Goal: Contribute content: Contribute content

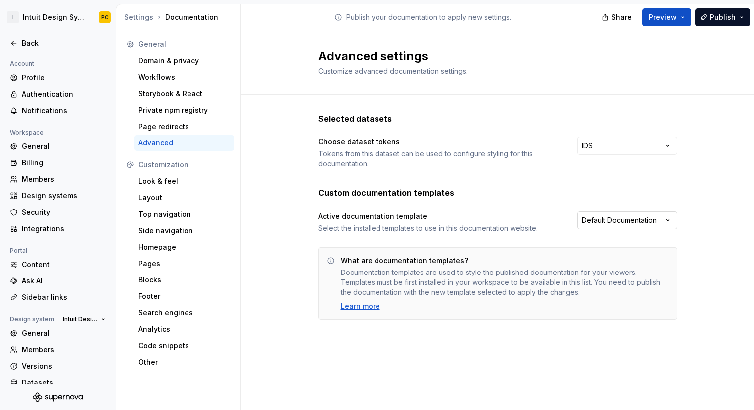
click at [599, 220] on html "I Intuit Design System PC Back Account Profile Authentication Notifications Wor…" at bounding box center [377, 205] width 754 height 410
click at [575, 185] on html "I Intuit Design System PC Back Account Profile Authentication Notifications Wor…" at bounding box center [377, 205] width 754 height 410
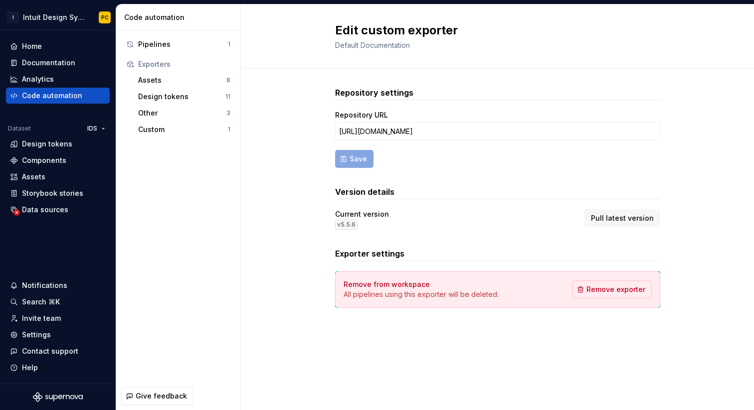
click at [565, 222] on div "Current version v 5.5.6 Pull latest version" at bounding box center [497, 219] width 325 height 20
click at [640, 219] on span "Pull latest version" at bounding box center [622, 218] width 63 height 10
click at [296, 271] on div "Repository settings Repository URL [URL][DOMAIN_NAME] Save Version details Curr…" at bounding box center [497, 207] width 513 height 277
click at [604, 217] on span "Pull latest version" at bounding box center [622, 218] width 63 height 10
click at [594, 212] on button "Pull latest version" at bounding box center [622, 218] width 76 height 18
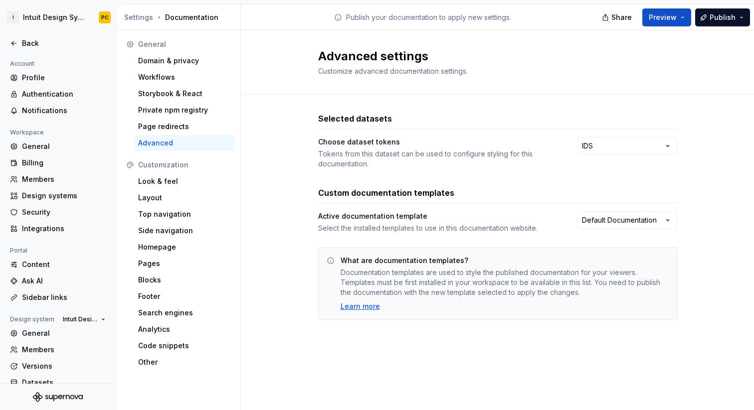
click at [649, 223] on html "I Intuit Design System PC Back Account Profile Authentication Notifications Wor…" at bounding box center [377, 205] width 754 height 410
click at [56, 148] on div "General" at bounding box center [64, 147] width 84 height 10
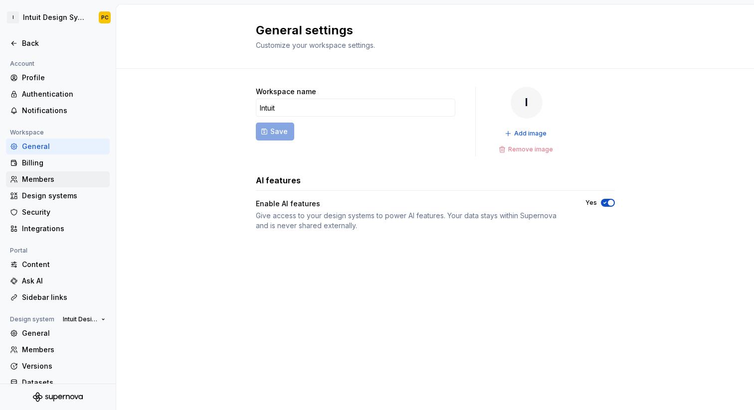
click at [49, 183] on div "Members" at bounding box center [64, 179] width 84 height 10
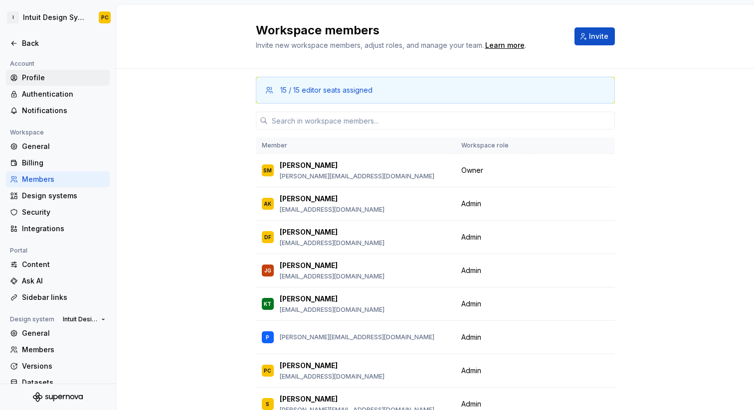
click at [49, 75] on div "Profile" at bounding box center [64, 78] width 84 height 10
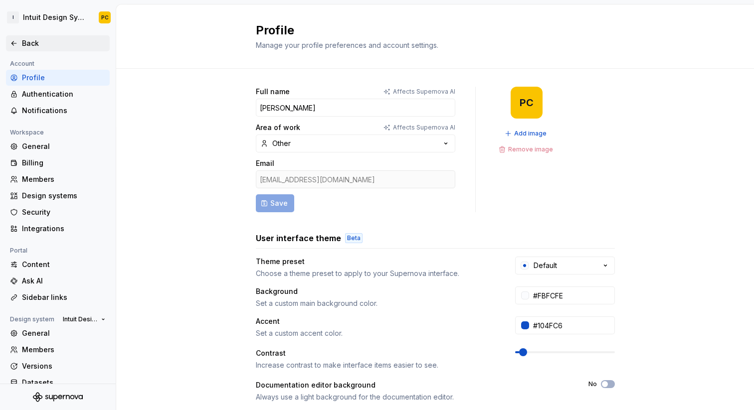
click at [22, 42] on div "Back" at bounding box center [64, 43] width 84 height 10
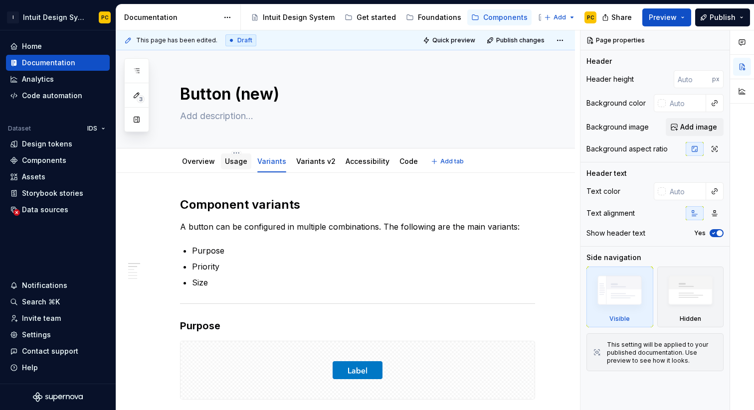
click at [238, 160] on link "Usage" at bounding box center [236, 161] width 22 height 8
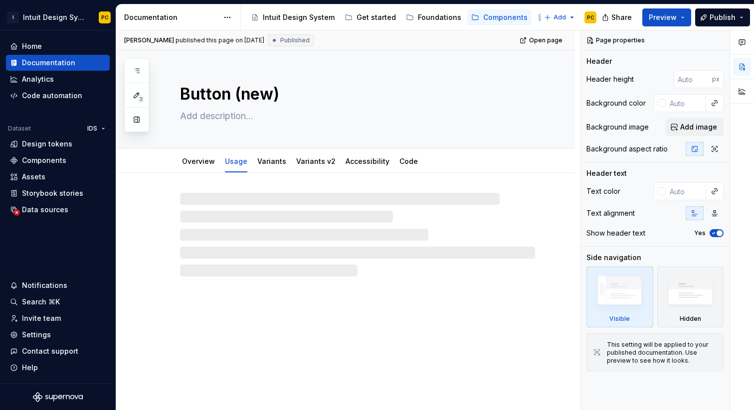
type textarea "*"
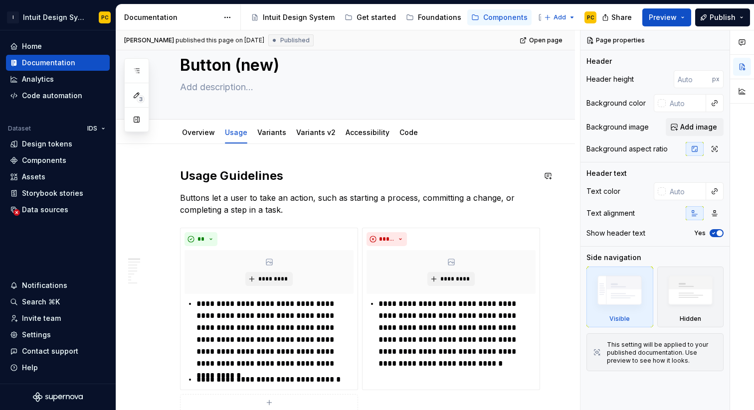
scroll to position [30, 0]
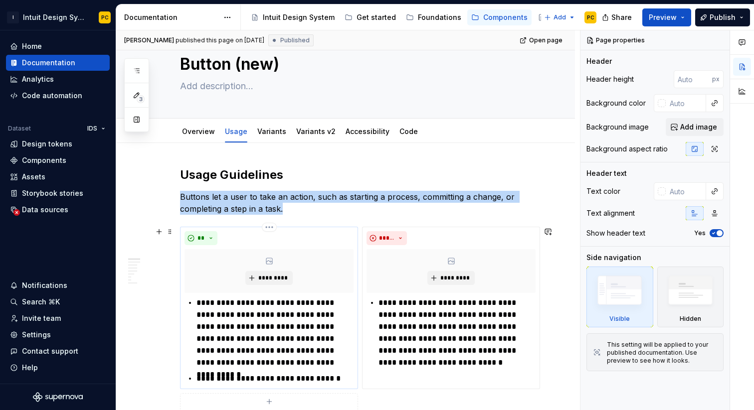
click at [268, 237] on div "**" at bounding box center [268, 238] width 169 height 14
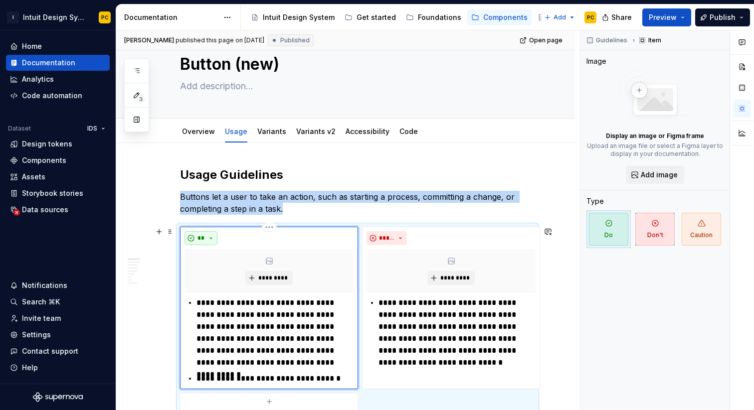
click at [211, 240] on button "**" at bounding box center [200, 238] width 33 height 14
click at [233, 236] on div "**" at bounding box center [268, 238] width 169 height 14
click at [294, 214] on p "Buttons let a user to take an action, such as starting a process, committing a …" at bounding box center [357, 203] width 355 height 24
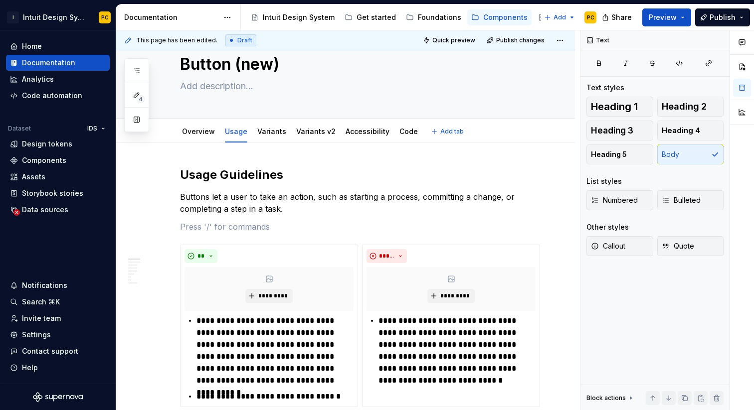
type textarea "*"
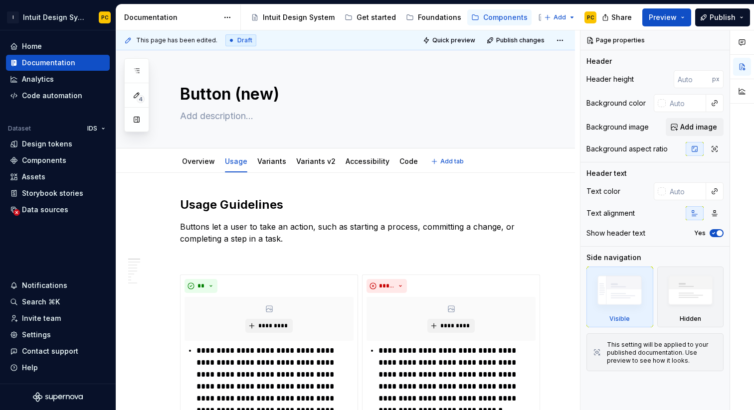
type textarea "*"
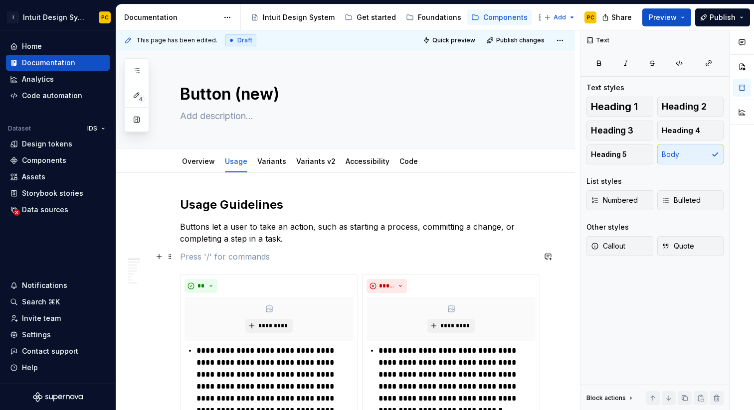
click at [200, 256] on p at bounding box center [357, 257] width 355 height 12
click at [285, 253] on p "/gui" at bounding box center [357, 257] width 355 height 12
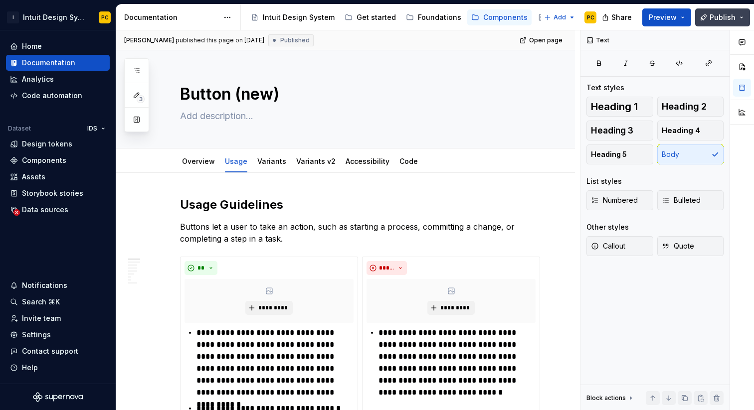
click at [715, 22] on button "Publish" at bounding box center [722, 17] width 55 height 18
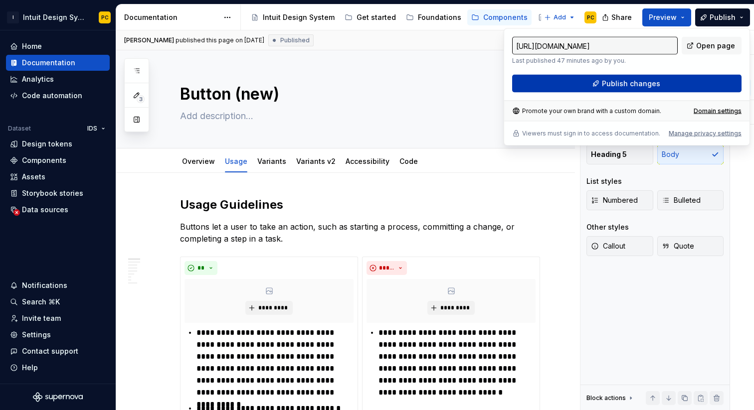
click at [644, 85] on span "Publish changes" at bounding box center [631, 84] width 58 height 10
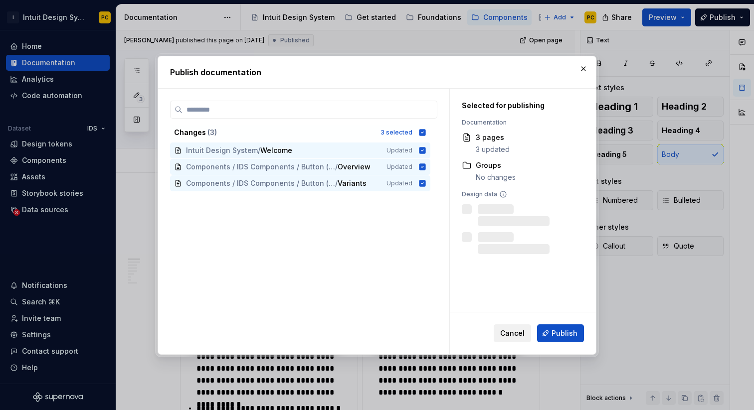
click at [518, 331] on span "Cancel" at bounding box center [512, 333] width 24 height 10
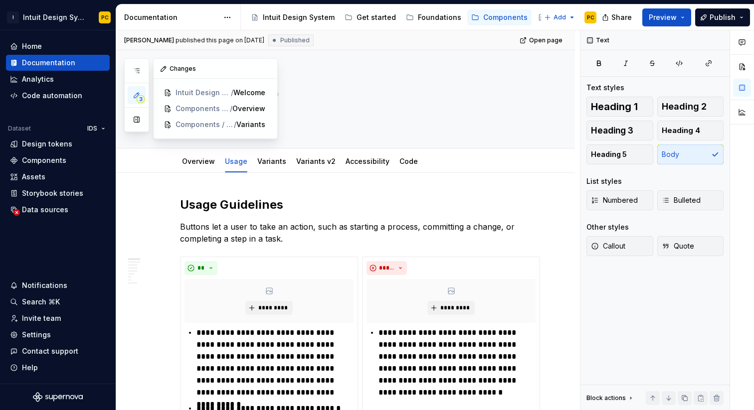
click at [139, 97] on span "3" at bounding box center [141, 99] width 8 height 8
click at [187, 95] on span "Intuit Design System" at bounding box center [195, 93] width 41 height 10
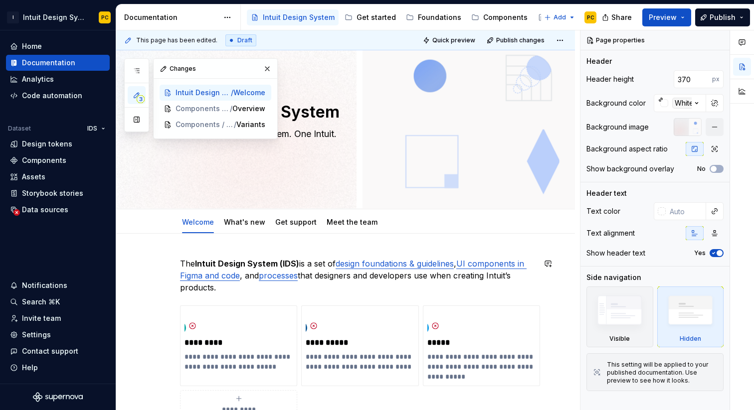
scroll to position [15, 0]
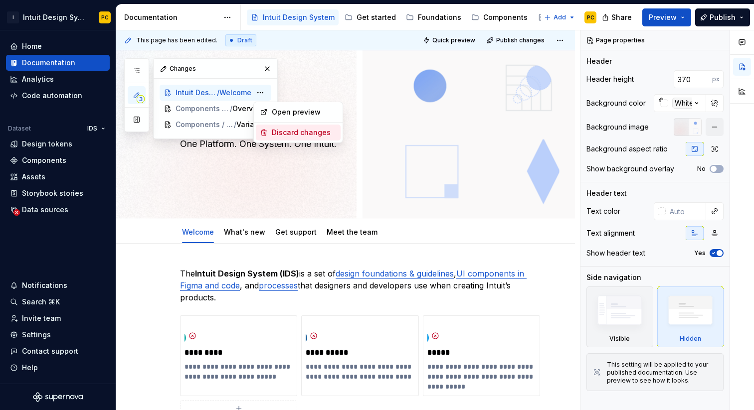
click at [281, 134] on div "Discard changes" at bounding box center [304, 133] width 65 height 10
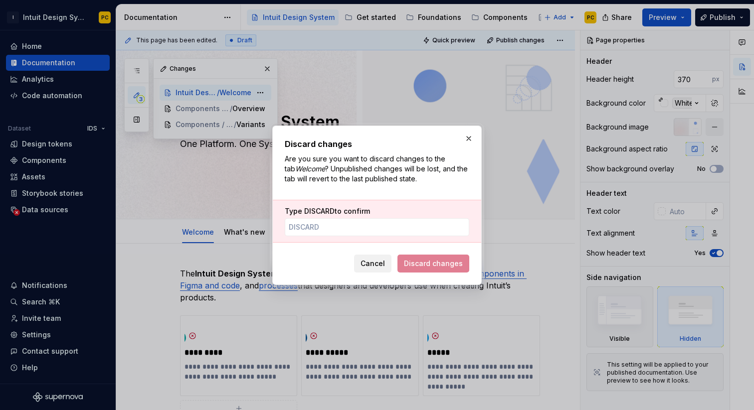
click at [371, 267] on span "Cancel" at bounding box center [372, 264] width 24 height 10
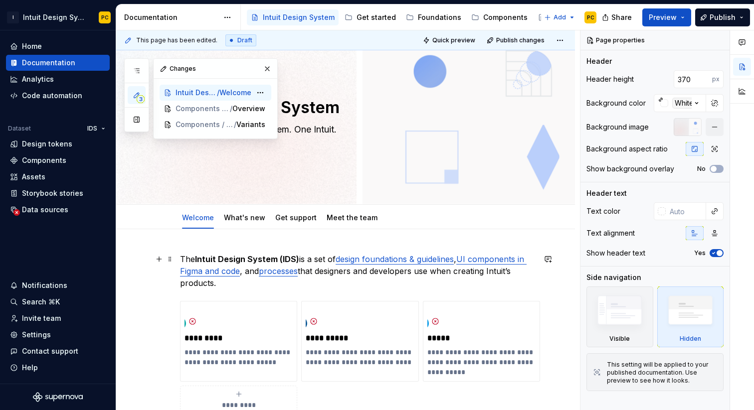
scroll to position [0, 0]
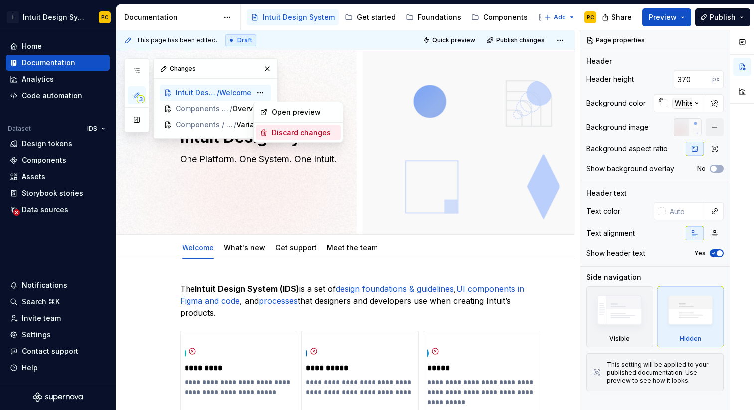
click at [279, 137] on div "Discard changes" at bounding box center [304, 133] width 65 height 10
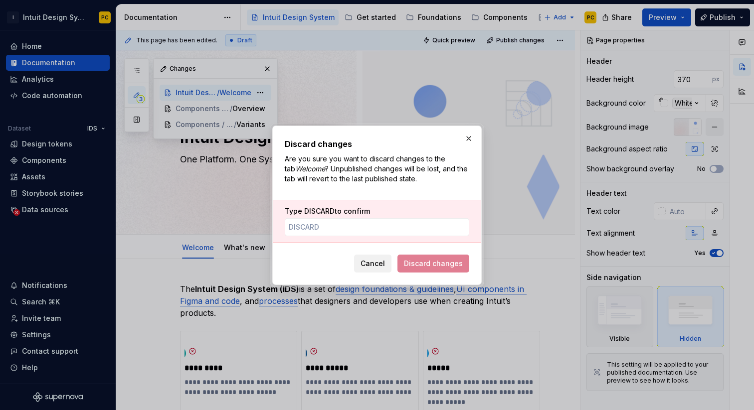
click at [369, 262] on span "Cancel" at bounding box center [372, 264] width 24 height 10
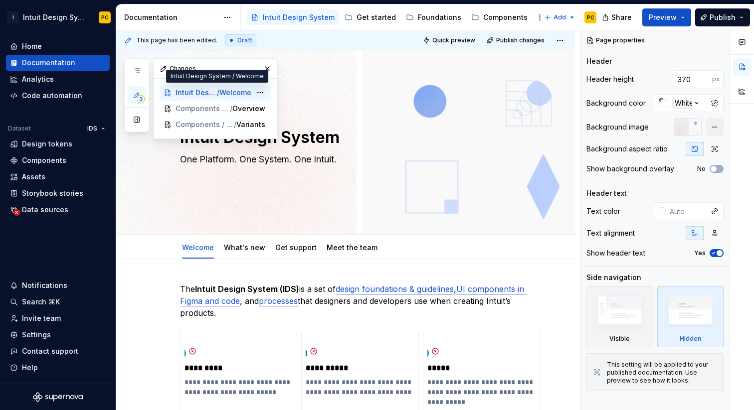
click at [221, 94] on span "Welcome" at bounding box center [235, 93] width 32 height 10
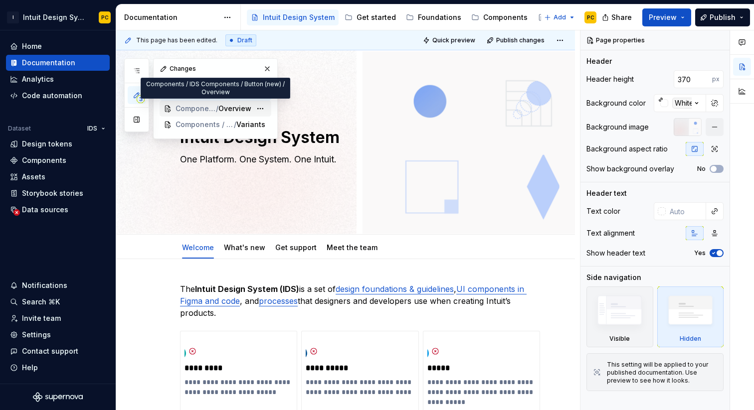
click at [232, 106] on span "Overview" at bounding box center [234, 109] width 33 height 10
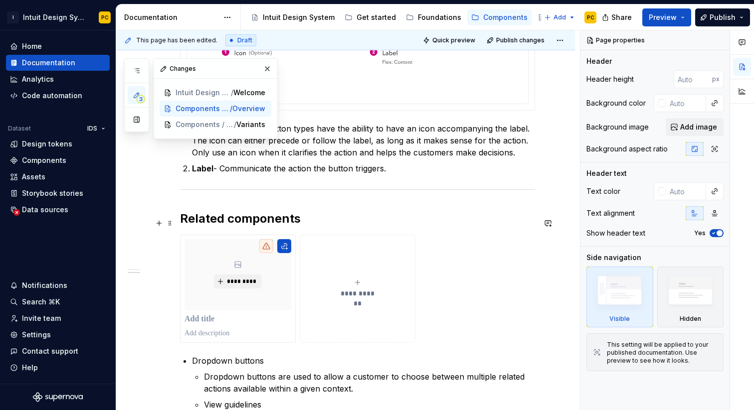
scroll to position [672, 0]
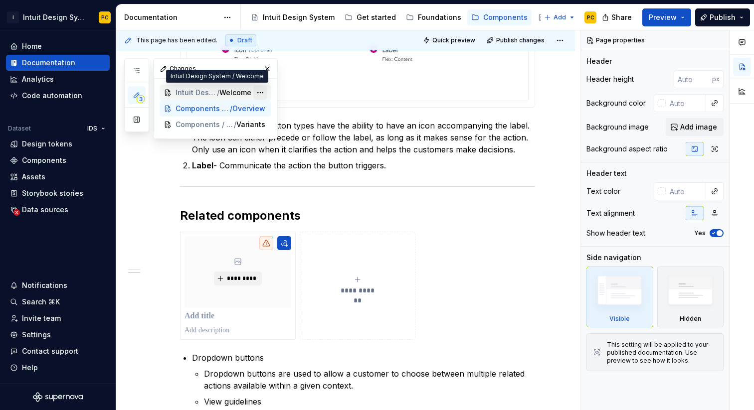
type textarea "*"
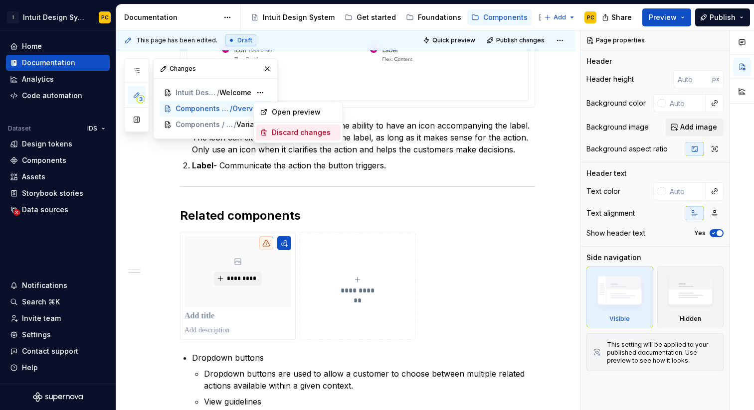
click at [282, 133] on div "Discard changes" at bounding box center [304, 133] width 65 height 10
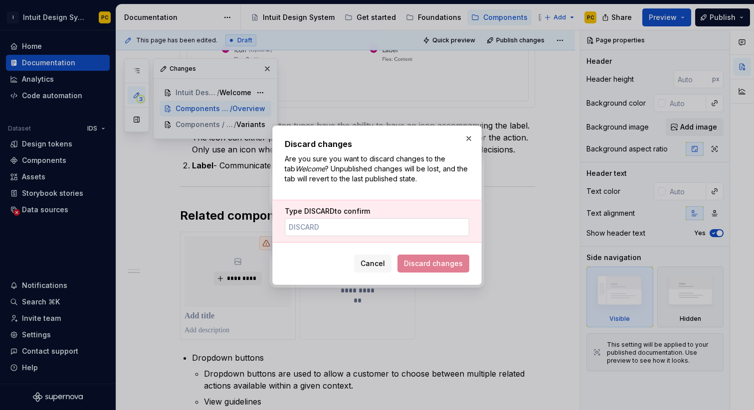
click at [372, 227] on input "Type DISCARD to confirm" at bounding box center [377, 227] width 184 height 18
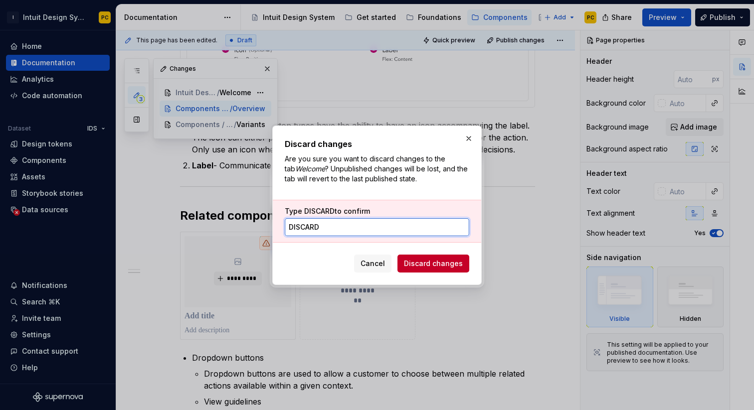
type input "DISCARD"
click at [385, 267] on span "Cancel" at bounding box center [372, 264] width 24 height 10
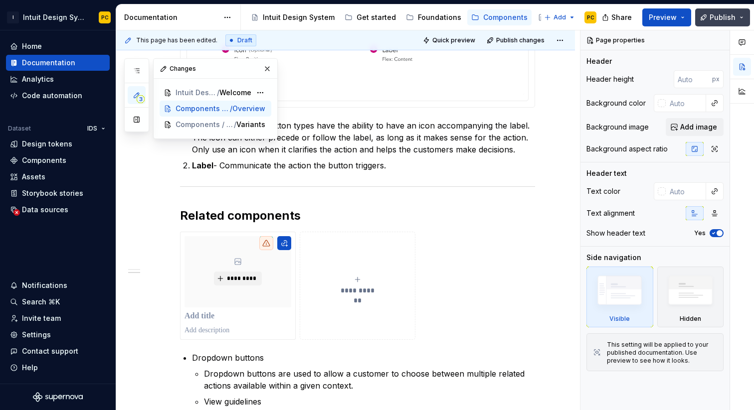
click at [720, 19] on span "Publish" at bounding box center [722, 17] width 26 height 10
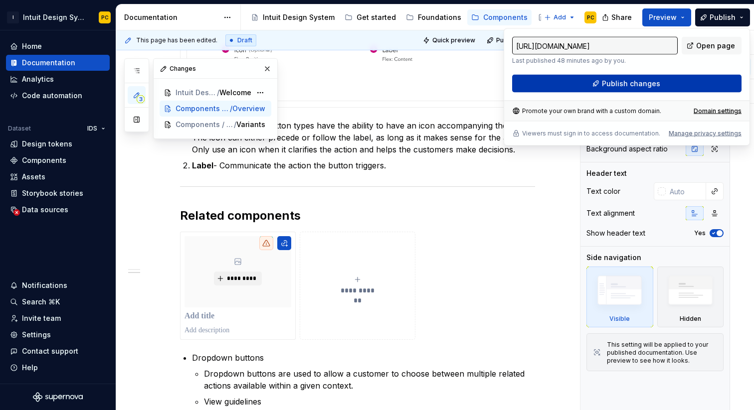
click at [626, 85] on span "Publish changes" at bounding box center [631, 84] width 58 height 10
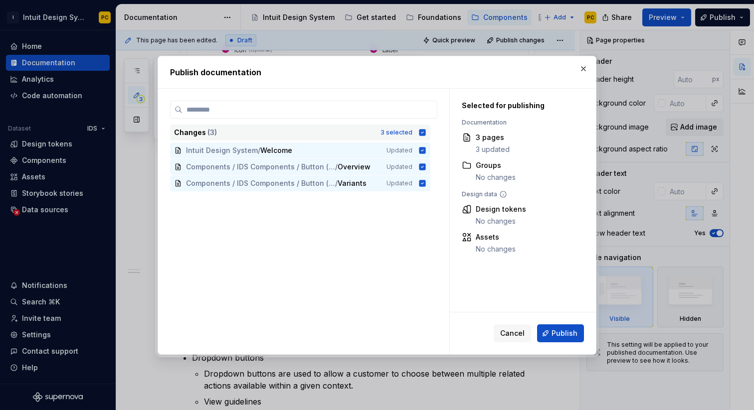
click at [425, 132] on icon at bounding box center [422, 132] width 6 height 6
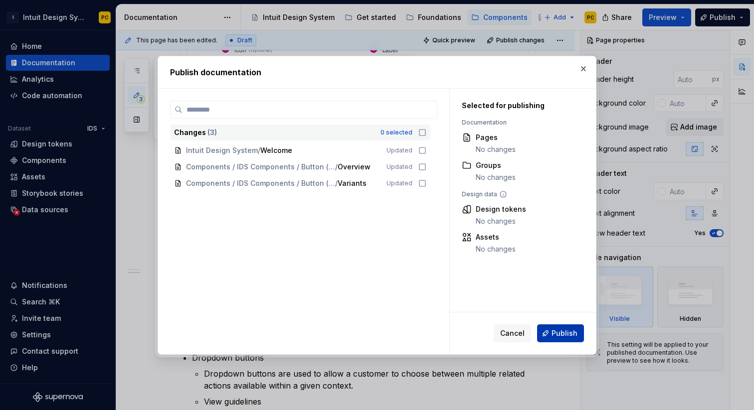
click at [562, 336] on span "Publish" at bounding box center [564, 333] width 26 height 10
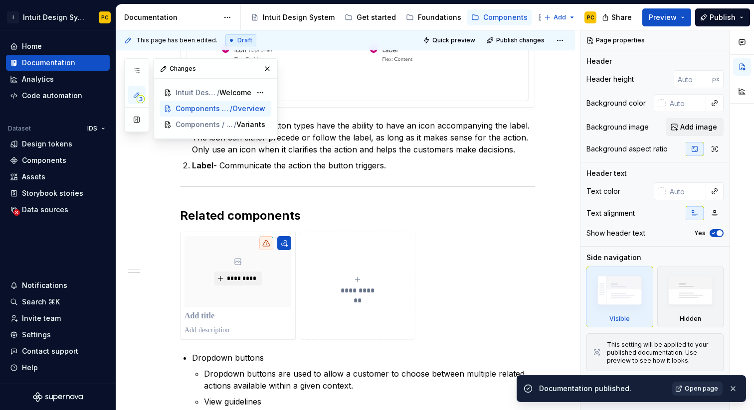
click at [696, 386] on span "Open page" at bounding box center [700, 389] width 33 height 8
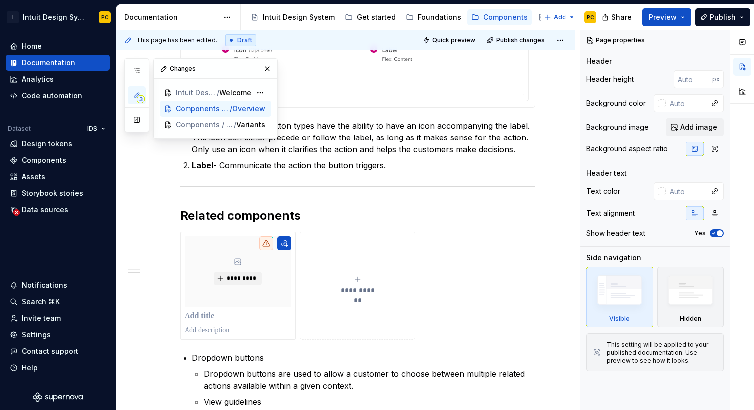
type textarea "*"
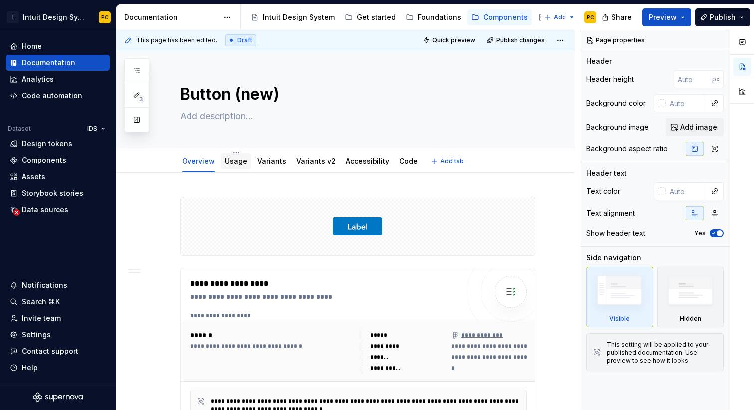
click at [234, 168] on div "Usage" at bounding box center [236, 162] width 30 height 16
click at [233, 165] on link "Usage" at bounding box center [236, 161] width 22 height 8
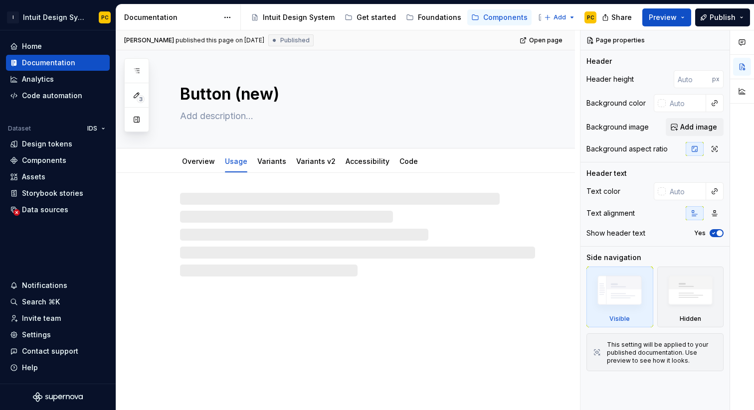
type textarea "*"
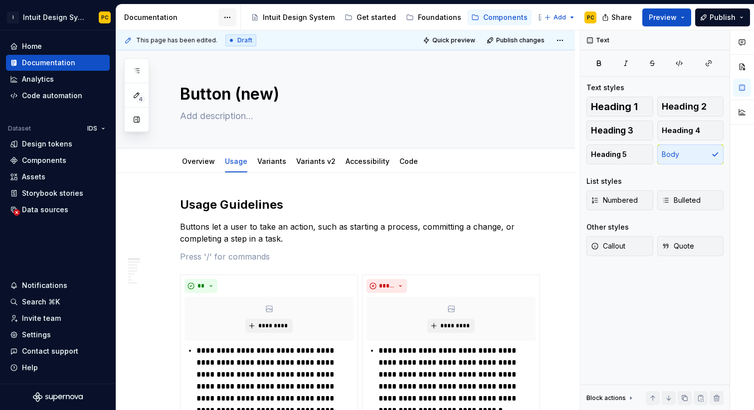
click at [226, 19] on html "I Intuit Design System PC Home Documentation Analytics Code automation Dataset …" at bounding box center [377, 205] width 754 height 410
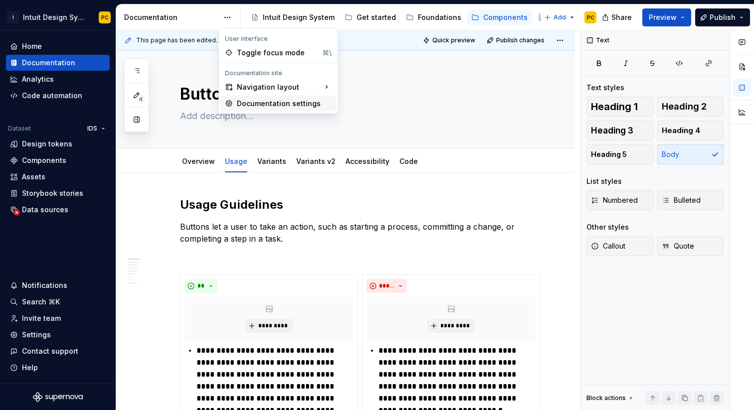
click at [249, 106] on div "Documentation settings" at bounding box center [284, 104] width 95 height 10
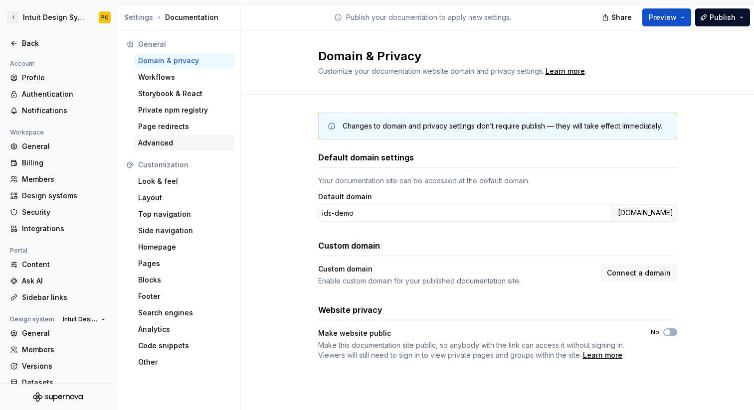
click at [179, 141] on div "Advanced" at bounding box center [184, 143] width 92 height 10
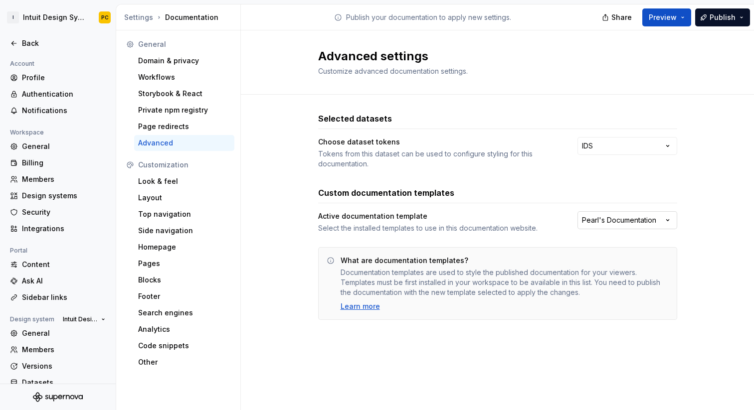
click at [617, 222] on html "I Intuit Design System PC Back Account Profile Authentication Notifications Wor…" at bounding box center [377, 205] width 754 height 410
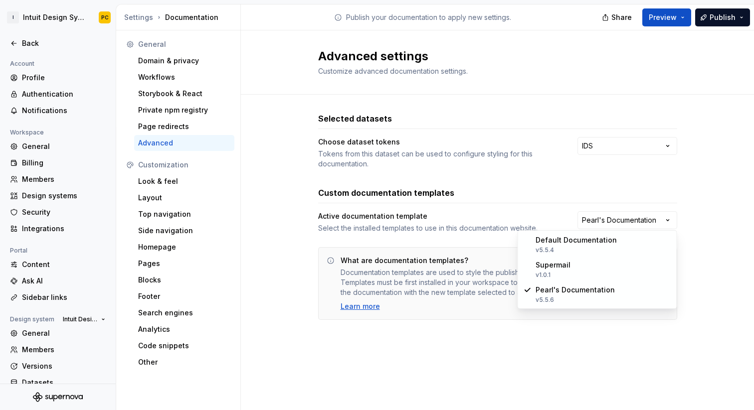
click at [512, 216] on html "I Intuit Design System PC Back Account Profile Authentication Notifications Wor…" at bounding box center [377, 205] width 754 height 410
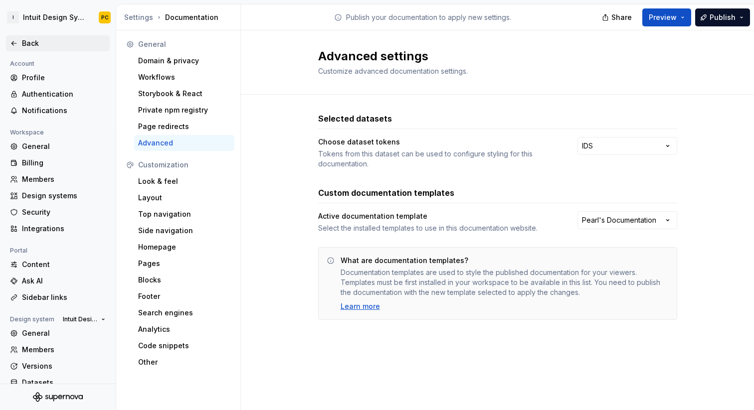
click at [33, 42] on div "Back" at bounding box center [64, 43] width 84 height 10
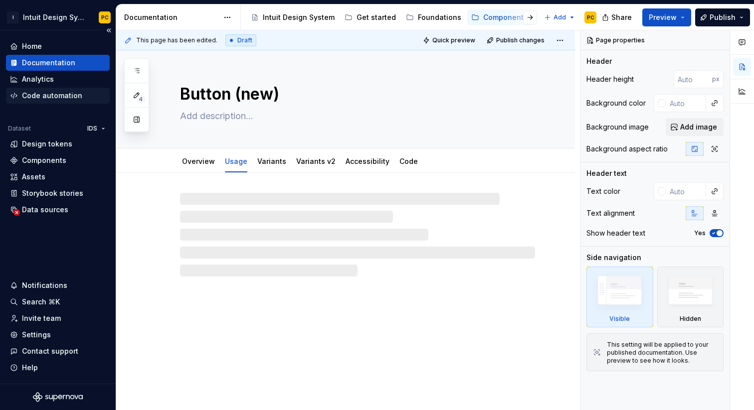
click at [50, 96] on div "Code automation" at bounding box center [52, 96] width 60 height 10
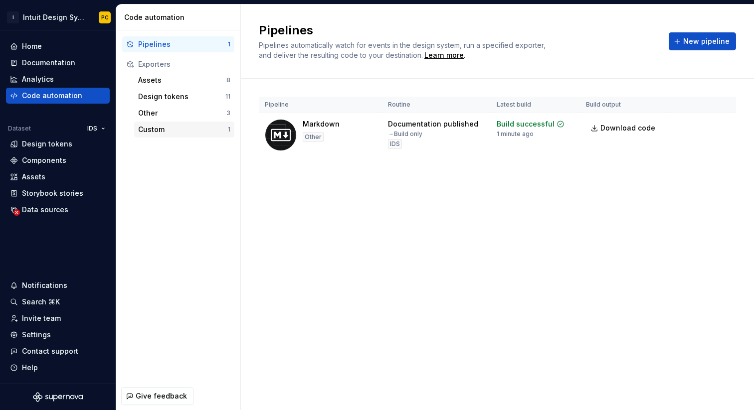
click at [152, 128] on div "Custom" at bounding box center [183, 130] width 90 height 10
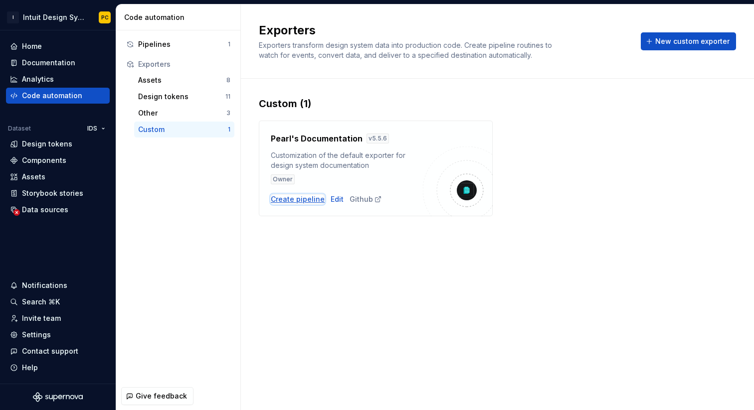
click at [304, 201] on div "Create pipeline" at bounding box center [298, 199] width 54 height 10
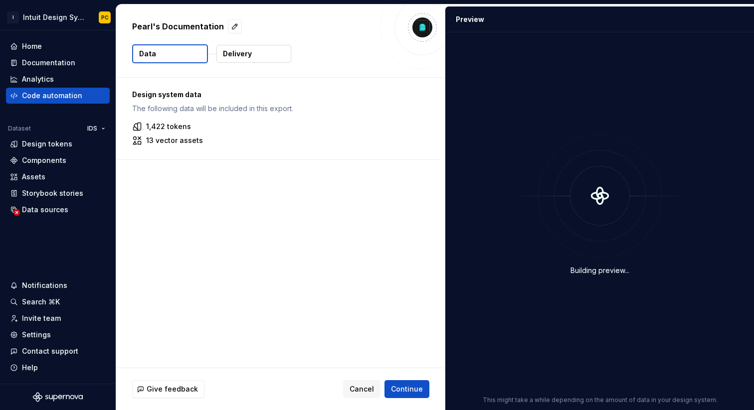
click at [263, 51] on button "Delivery" at bounding box center [253, 54] width 75 height 18
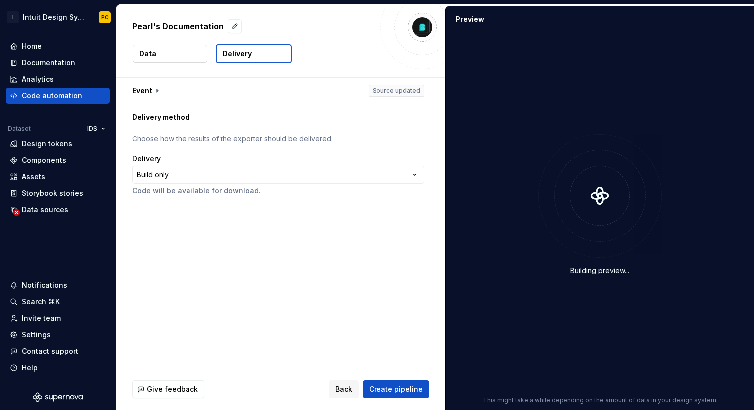
click at [184, 50] on button "Data" at bounding box center [170, 54] width 75 height 18
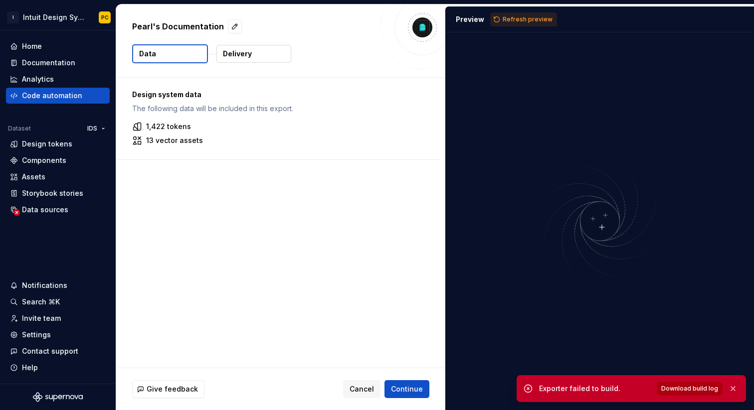
click at [676, 388] on span "Download build log" at bounding box center [689, 389] width 57 height 8
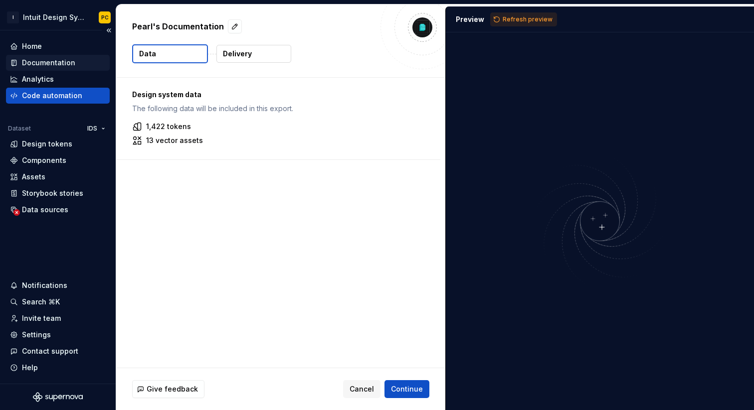
click at [46, 66] on div "Documentation" at bounding box center [48, 63] width 53 height 10
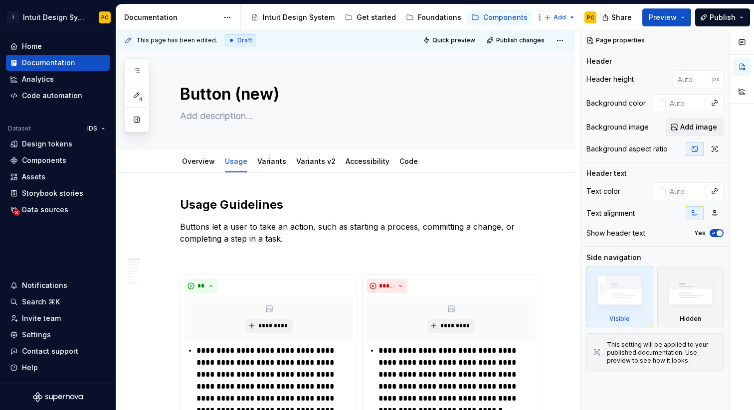
type textarea "*"
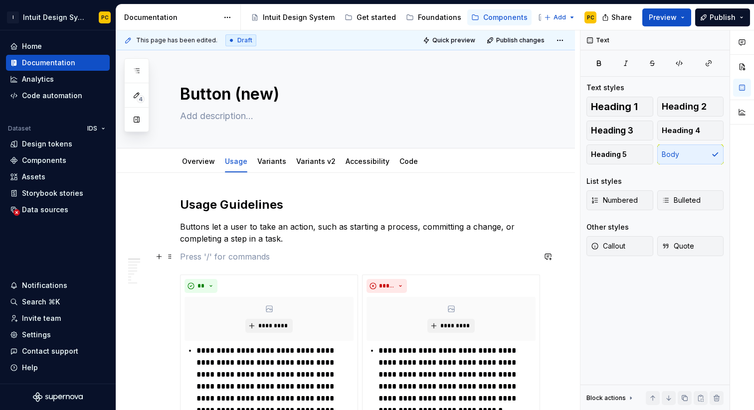
click at [200, 262] on p at bounding box center [357, 257] width 355 height 12
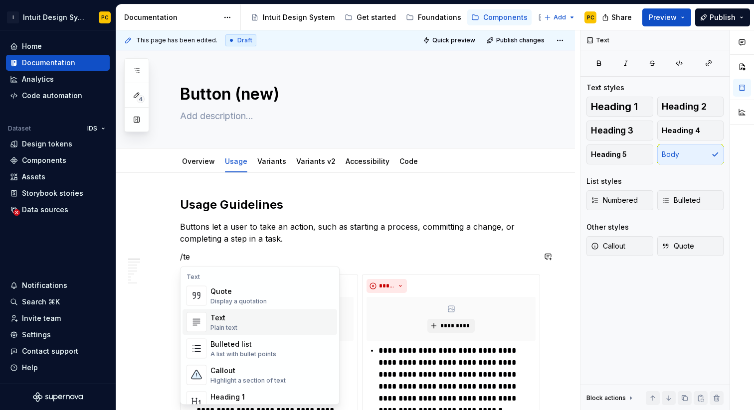
click at [263, 322] on div "Text Plain text" at bounding box center [271, 323] width 123 height 20
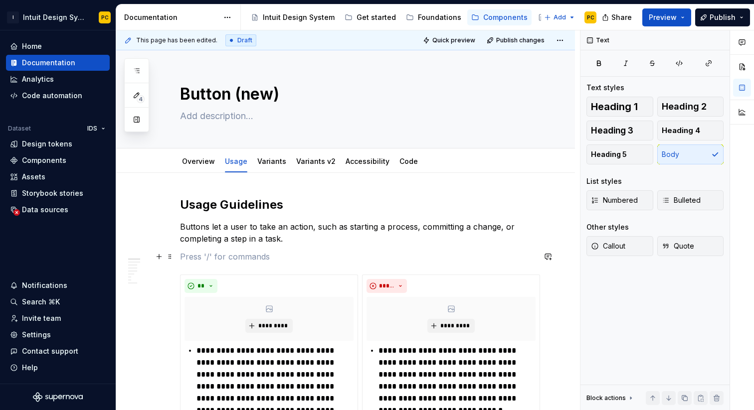
click at [240, 258] on p at bounding box center [357, 257] width 355 height 12
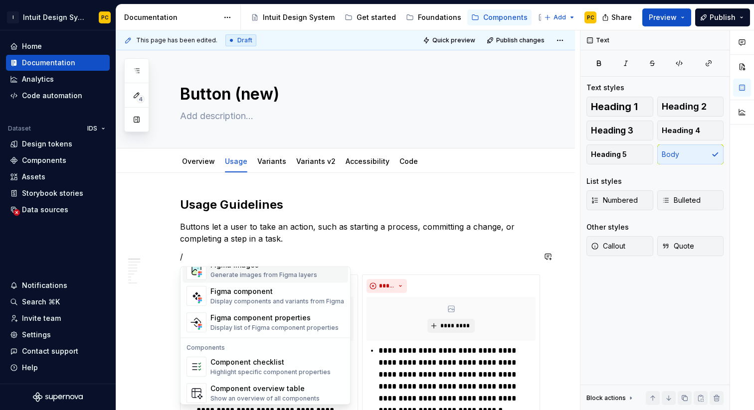
scroll to position [992, 0]
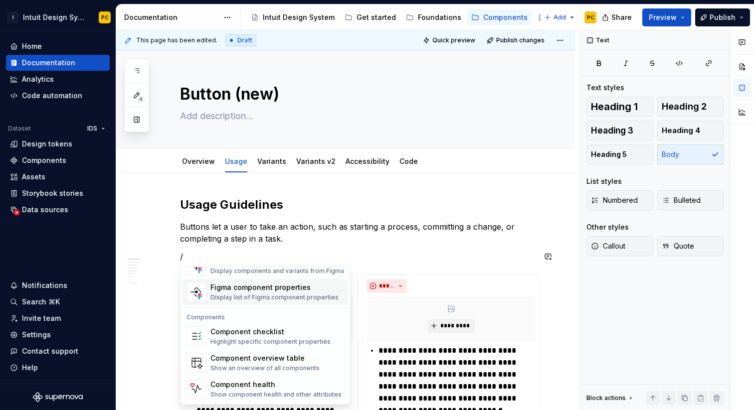
click at [297, 257] on p "/" at bounding box center [357, 257] width 355 height 12
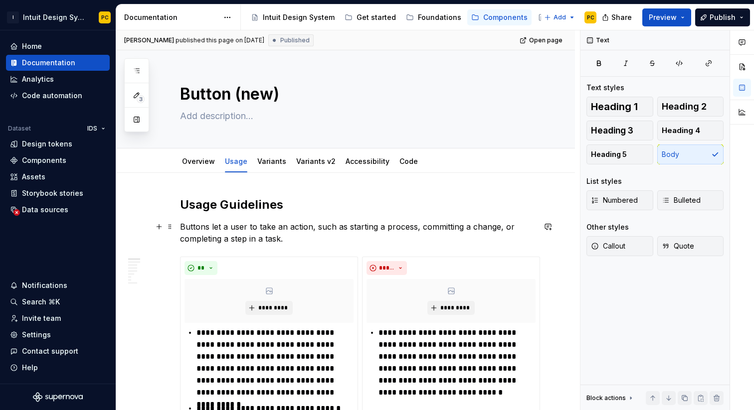
click at [306, 240] on p "Buttons let a user to take an action, such as starting a process, committing a …" at bounding box center [357, 233] width 355 height 24
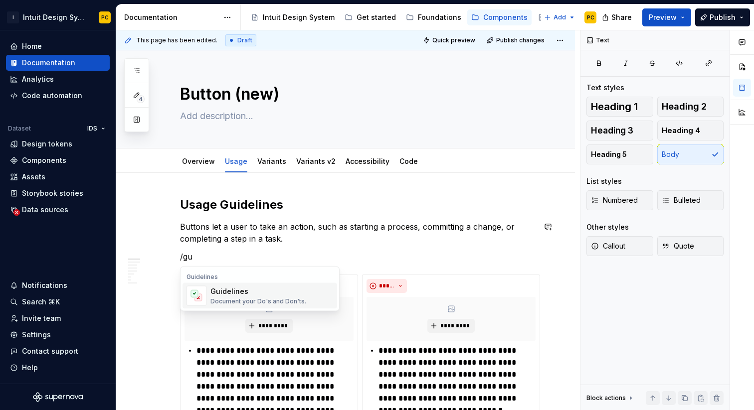
type textarea "*"
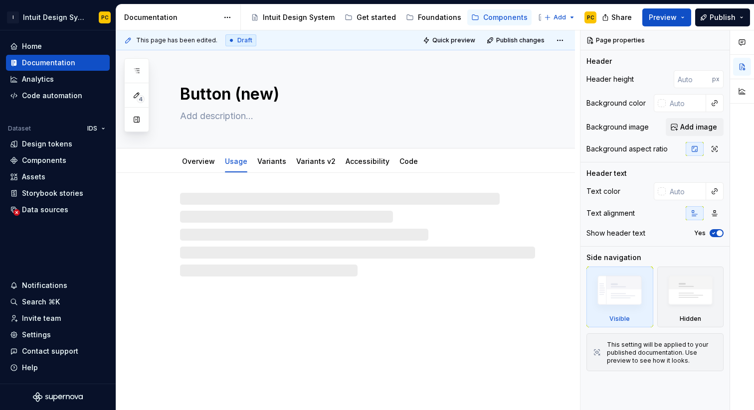
type textarea "*"
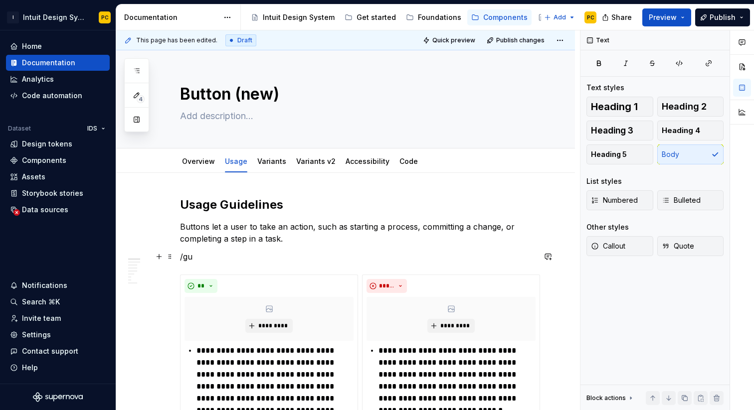
click at [202, 260] on p "/gu" at bounding box center [357, 257] width 355 height 12
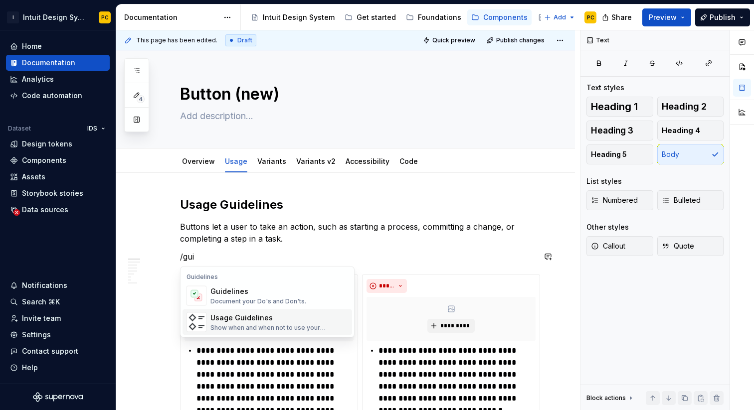
click at [253, 321] on div "Usage Guidelines" at bounding box center [279, 318] width 138 height 10
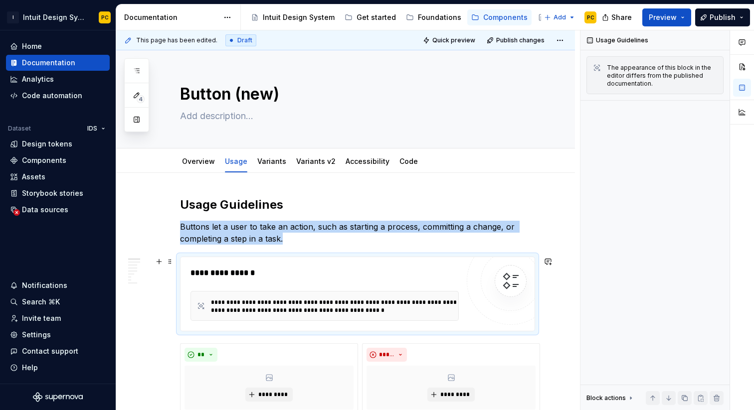
click at [279, 317] on div "**********" at bounding box center [324, 306] width 268 height 30
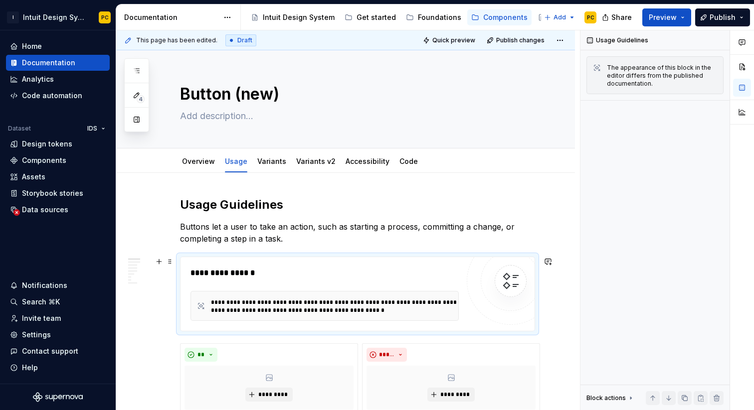
click at [281, 315] on div "**********" at bounding box center [324, 306] width 268 height 30
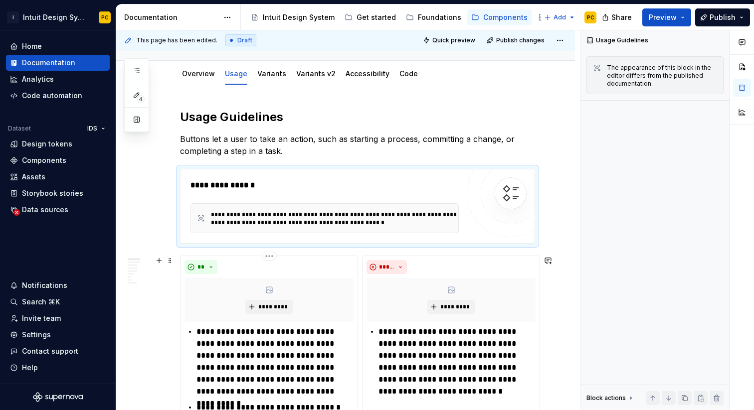
scroll to position [92, 0]
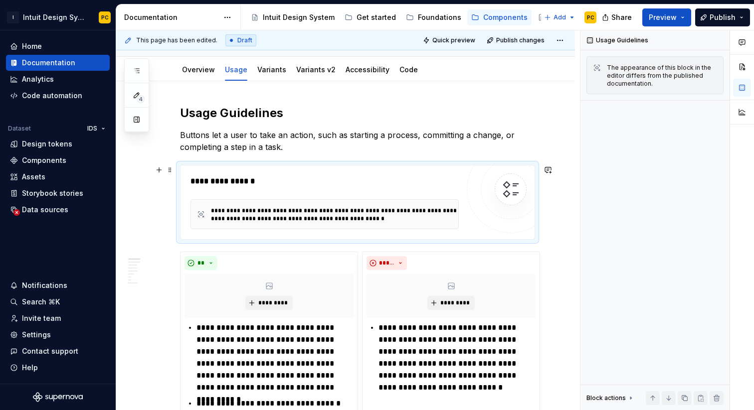
click at [424, 222] on div "**********" at bounding box center [334, 215] width 246 height 16
click at [515, 192] on img at bounding box center [510, 189] width 20 height 20
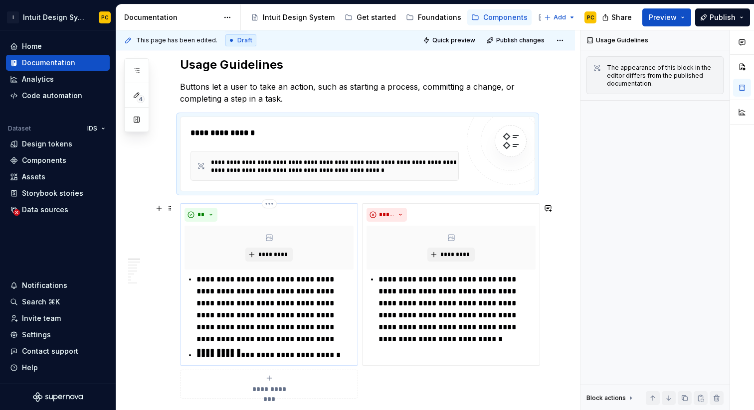
scroll to position [141, 0]
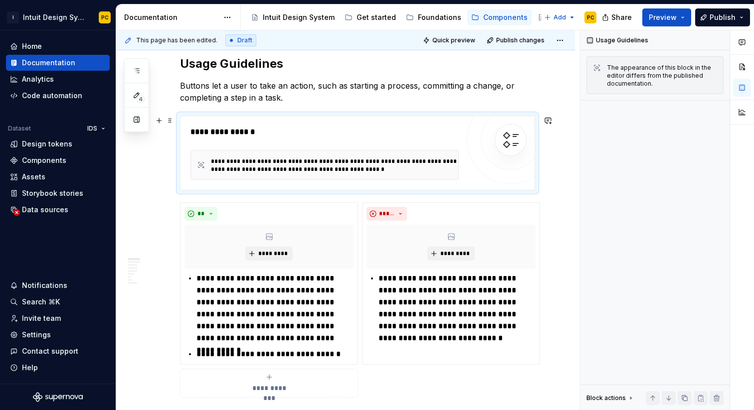
click at [489, 138] on div at bounding box center [511, 140] width 60 height 60
click at [641, 81] on div "The appearance of this block in the editor differs from the published documenta…" at bounding box center [662, 76] width 110 height 24
type textarea "*"
click at [386, 180] on div "**********" at bounding box center [357, 153] width 355 height 75
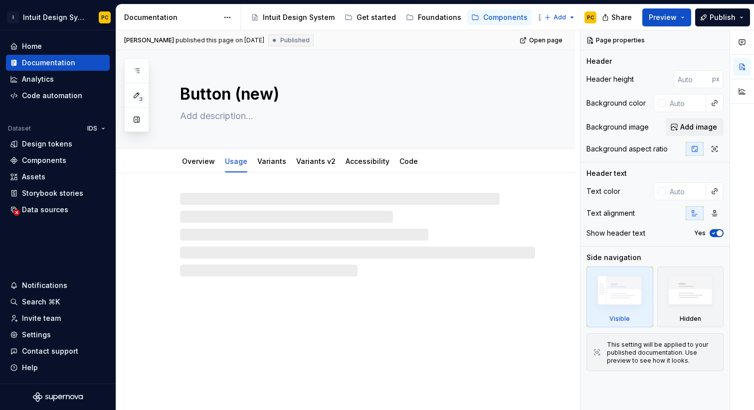
type textarea "*"
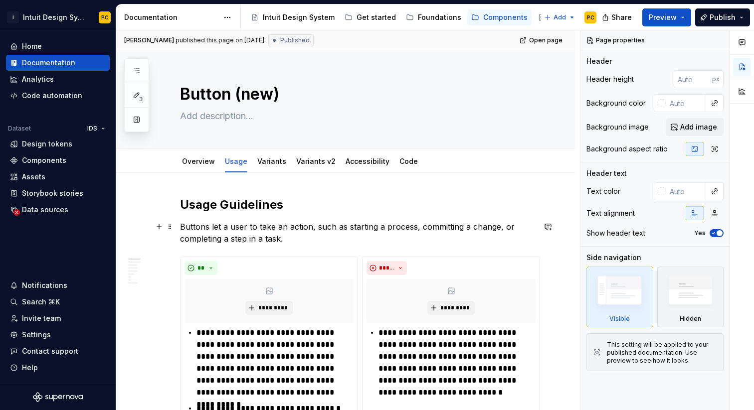
click at [284, 241] on p "Buttons let a user to take an action, such as starting a process, committing a …" at bounding box center [357, 233] width 355 height 24
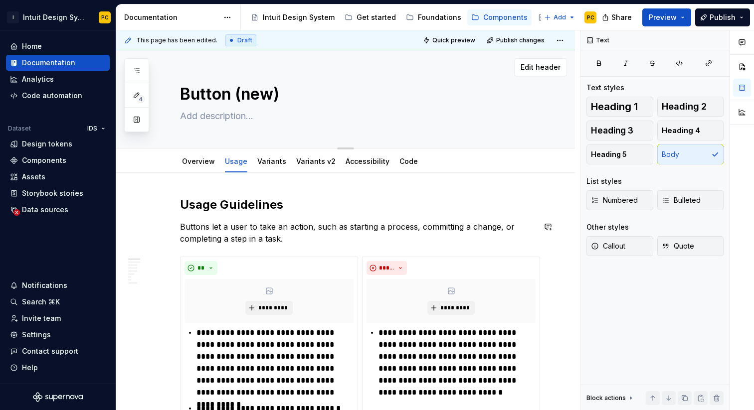
type textarea "*"
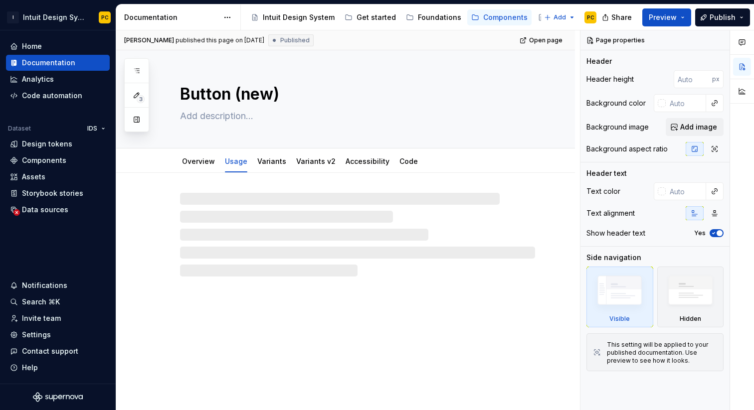
type textarea "*"
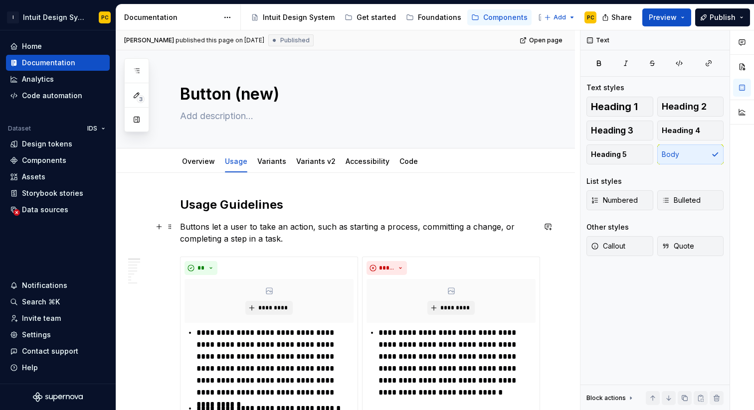
click at [302, 244] on p "Buttons let a user to take an action, such as starting a process, committing a …" at bounding box center [357, 233] width 355 height 24
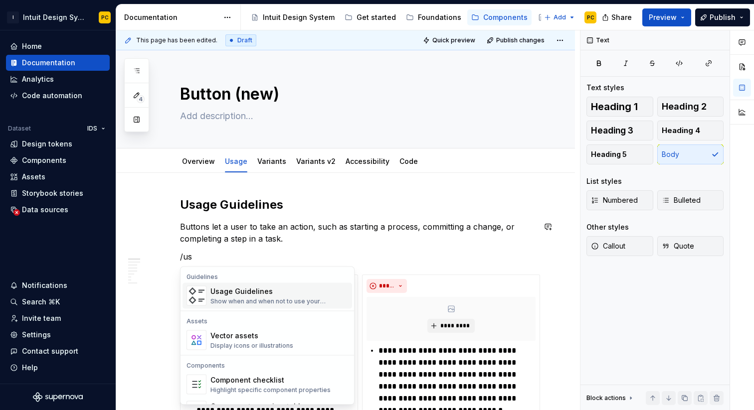
click at [287, 303] on div "Show when and when not to use your components" at bounding box center [279, 302] width 138 height 8
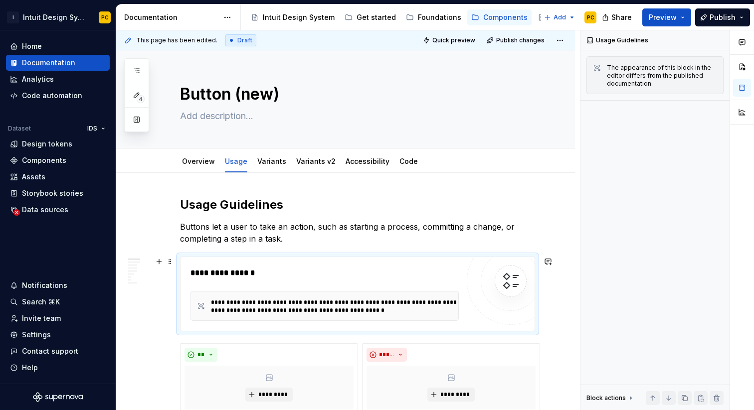
click at [297, 257] on div "**********" at bounding box center [357, 294] width 355 height 75
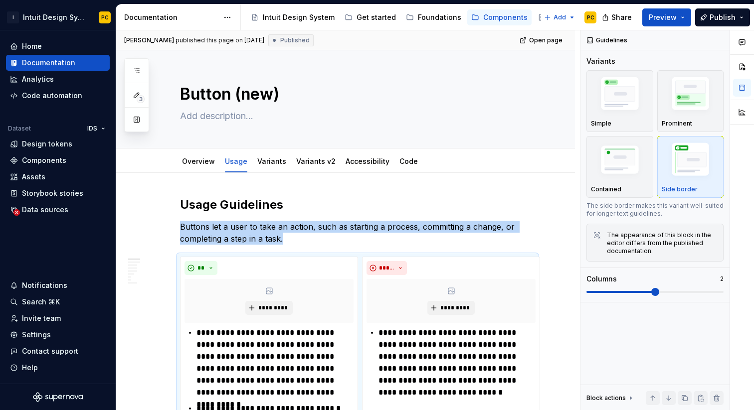
click at [297, 257] on div "**********" at bounding box center [357, 354] width 355 height 195
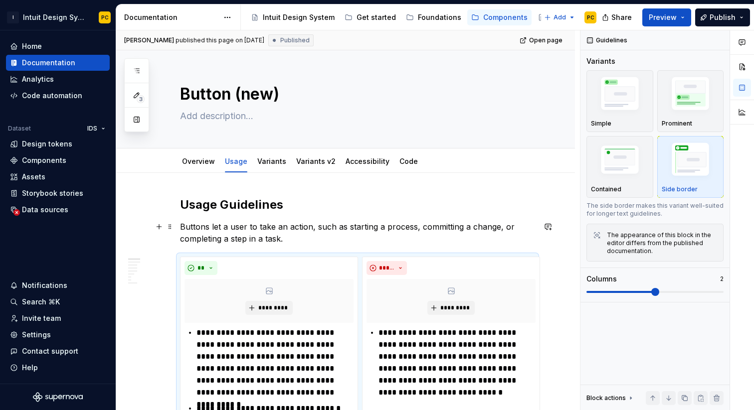
click at [342, 243] on p "Buttons let a user to take an action, such as starting a process, committing a …" at bounding box center [357, 233] width 355 height 24
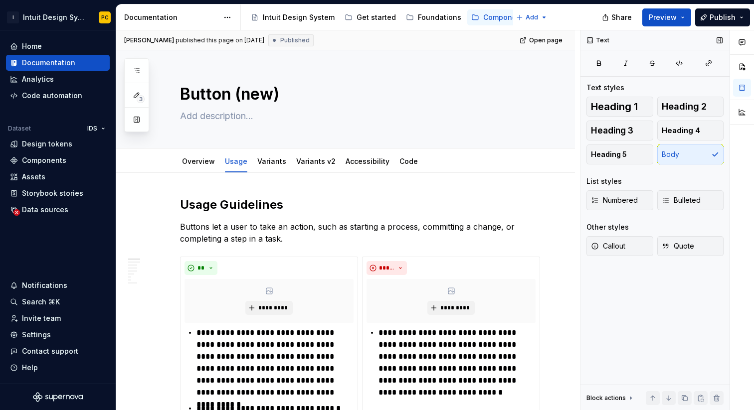
type textarea "*"
